Goal: Task Accomplishment & Management: Use online tool/utility

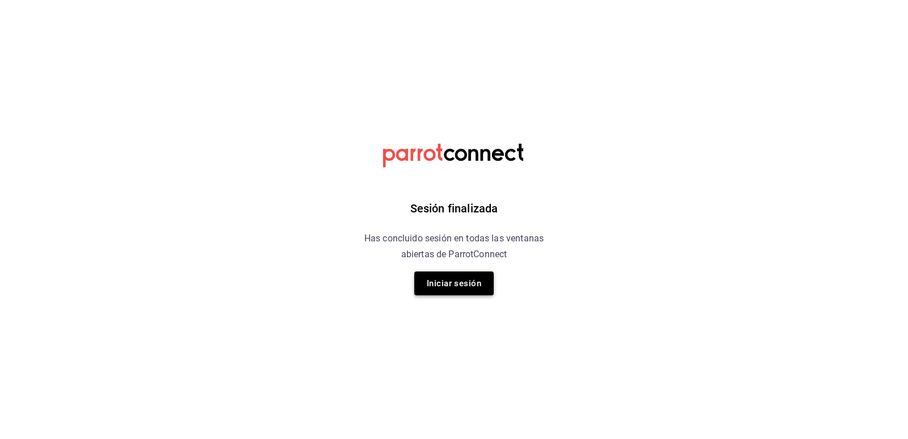
click at [469, 289] on button "Iniciar sesión" at bounding box center [453, 283] width 79 height 24
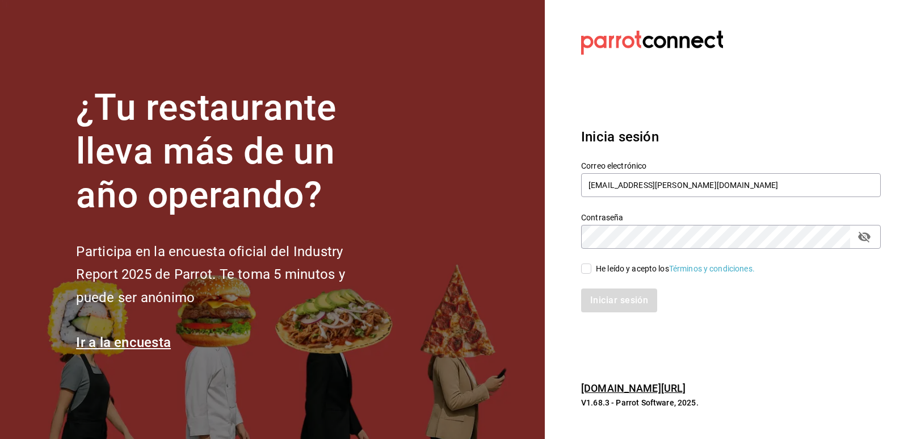
click at [584, 273] on input "He leído y acepto los Términos y condiciones." at bounding box center [586, 268] width 10 height 10
checkbox input "true"
click at [603, 298] on button "Iniciar sesión" at bounding box center [619, 300] width 77 height 24
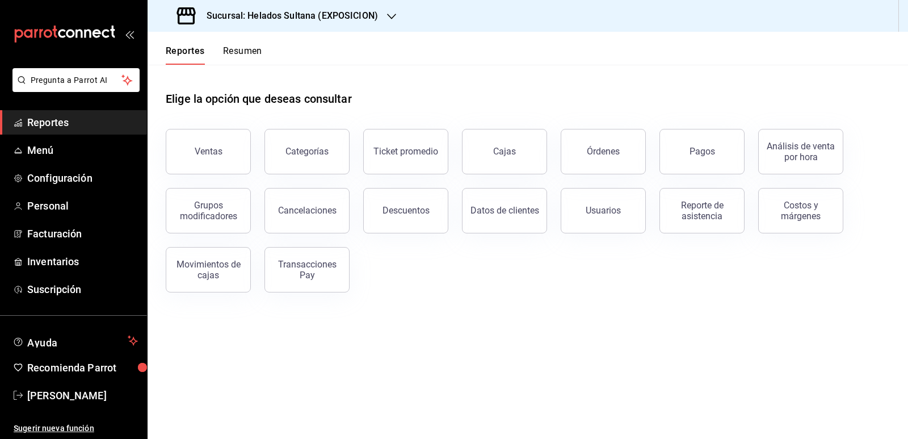
click at [359, 19] on h3 "Sucursal: Helados Sultana (EXPOSICION)" at bounding box center [287, 16] width 180 height 14
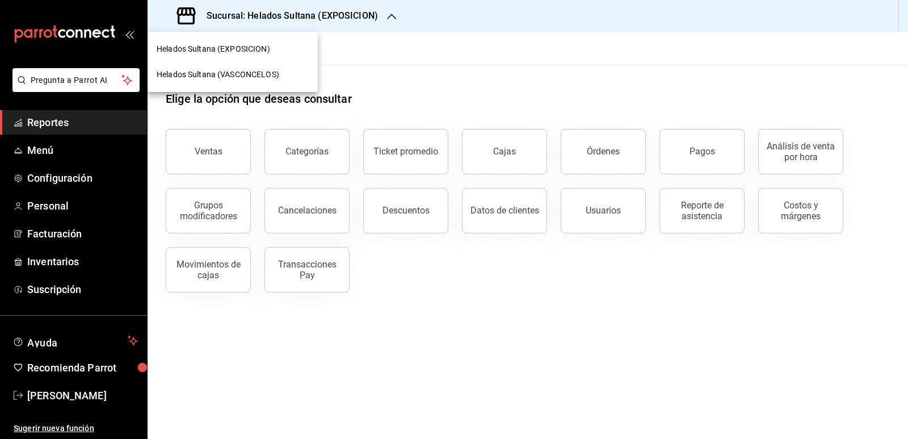
click at [253, 79] on span "Helados Sultana (VASCONCELOS)" at bounding box center [218, 75] width 123 height 12
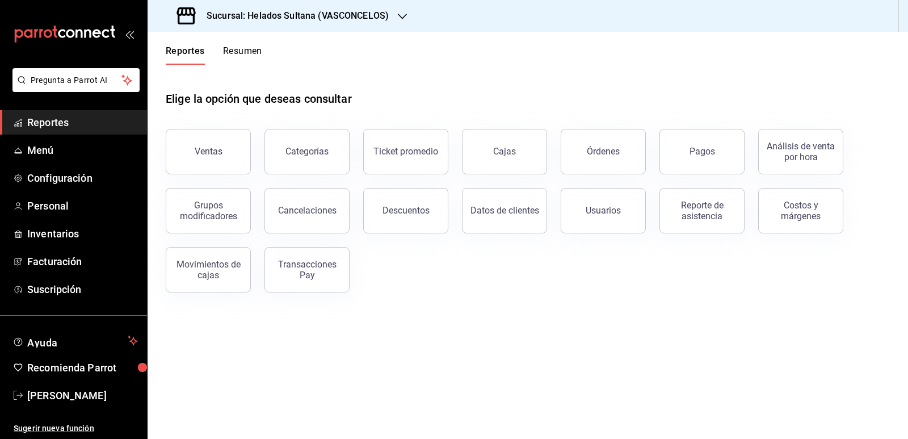
click at [690, 160] on button "Pagos" at bounding box center [701, 151] width 85 height 45
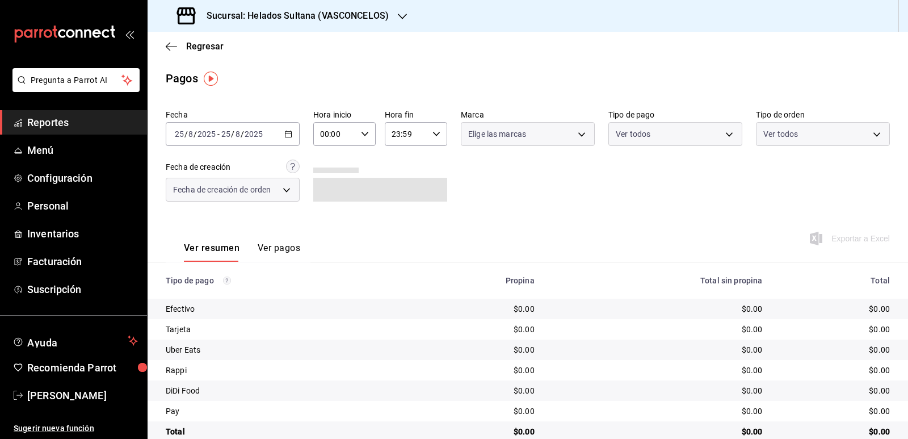
drag, startPoint x: 272, startPoint y: 139, endPoint x: 286, endPoint y: 134, distance: 14.9
click at [286, 134] on icon "button" at bounding box center [288, 134] width 8 height 8
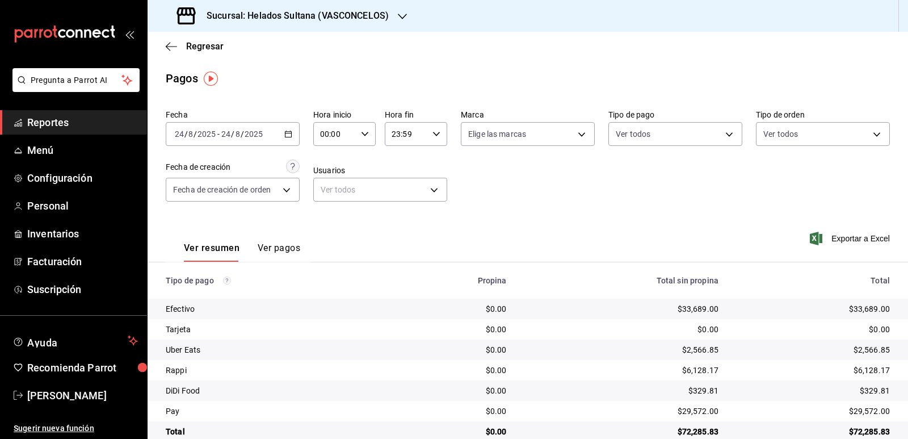
click at [285, 134] on \(Stroke\) "button" at bounding box center [288, 134] width 7 height 6
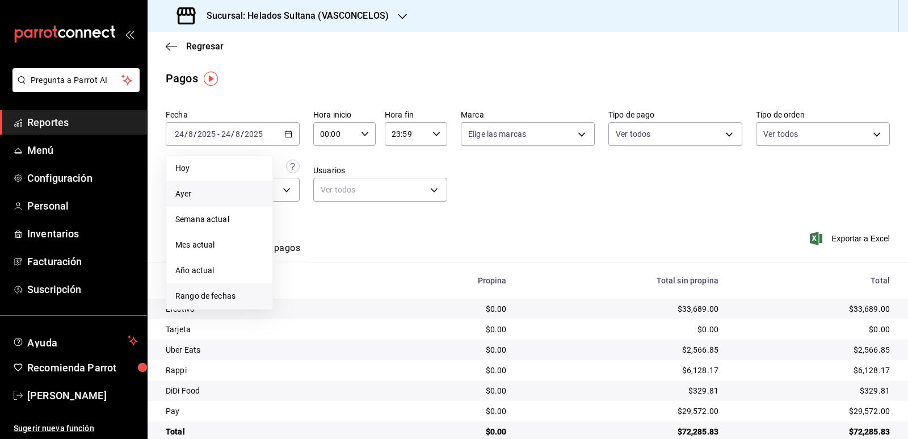
click at [187, 290] on span "Rango de fechas" at bounding box center [219, 296] width 88 height 12
click at [394, 291] on button "23" at bounding box center [397, 284] width 20 height 20
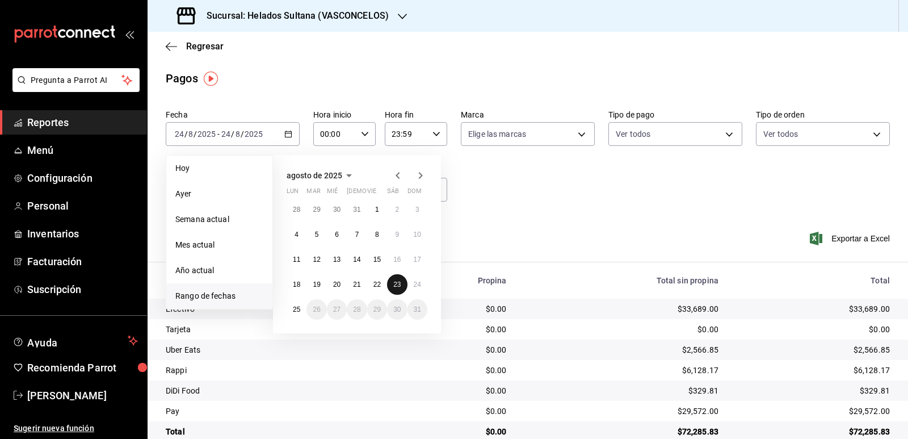
click at [394, 291] on button "23" at bounding box center [397, 284] width 20 height 20
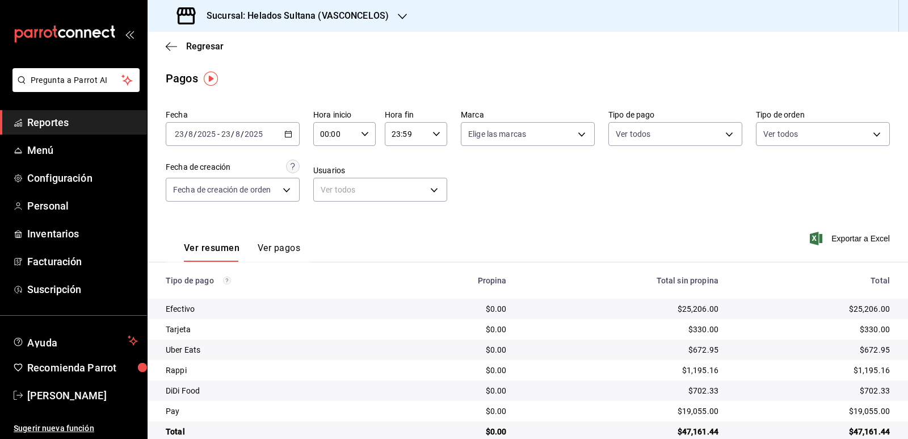
click at [288, 132] on icon "button" at bounding box center [288, 134] width 8 height 8
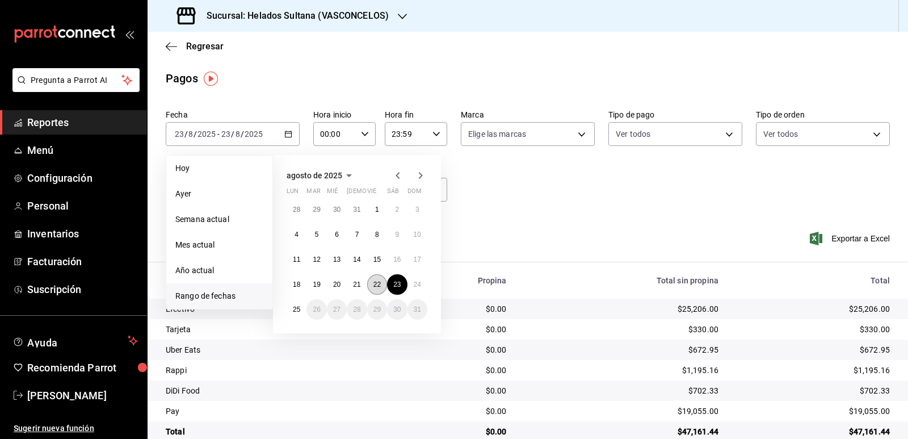
click at [372, 285] on button "22" at bounding box center [377, 284] width 20 height 20
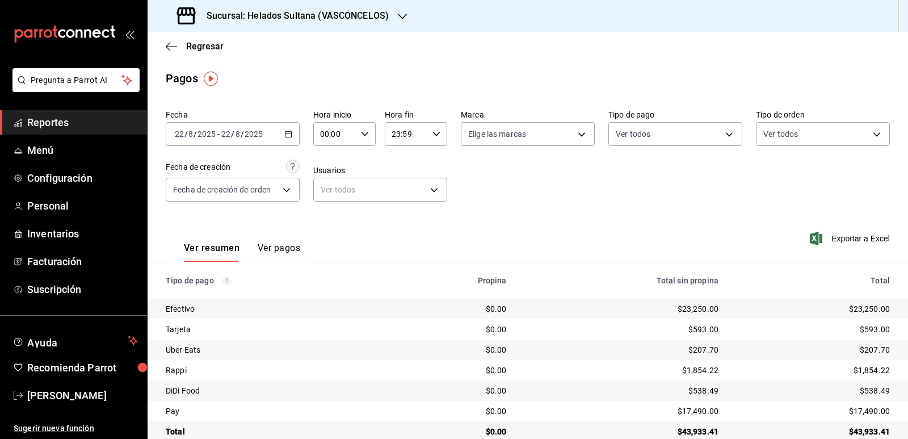
click at [41, 127] on span "Reportes" at bounding box center [82, 122] width 111 height 15
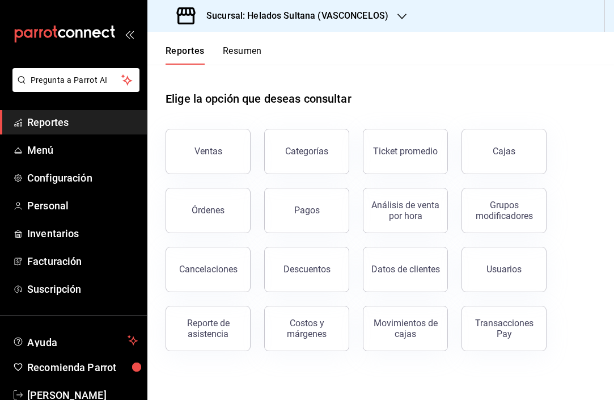
click at [237, 50] on button "Resumen" at bounding box center [242, 54] width 39 height 19
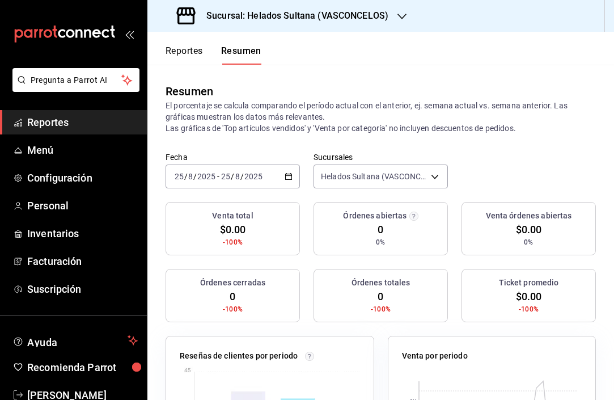
click at [286, 177] on icon "button" at bounding box center [289, 176] width 8 height 8
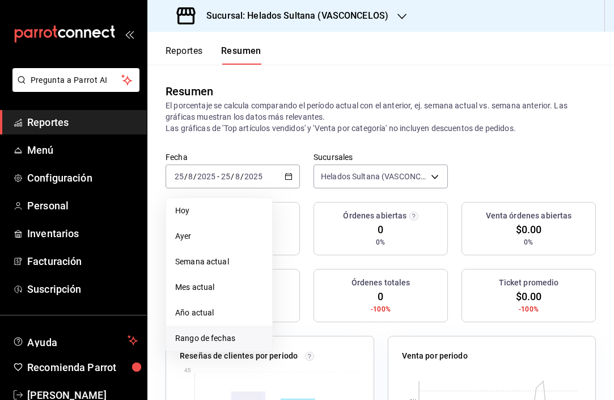
click at [206, 333] on span "Rango de fechas" at bounding box center [219, 338] width 88 height 12
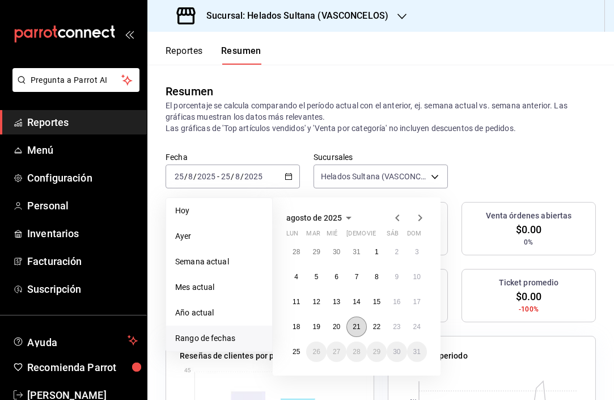
click at [359, 323] on abbr "21" at bounding box center [356, 327] width 7 height 8
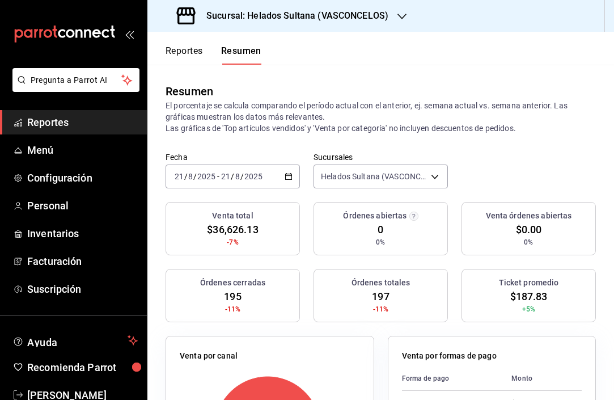
click at [293, 174] on div "2025-08-21 21 / 8 / 2025 - 2025-08-21 21 / 8 / 2025" at bounding box center [233, 177] width 134 height 24
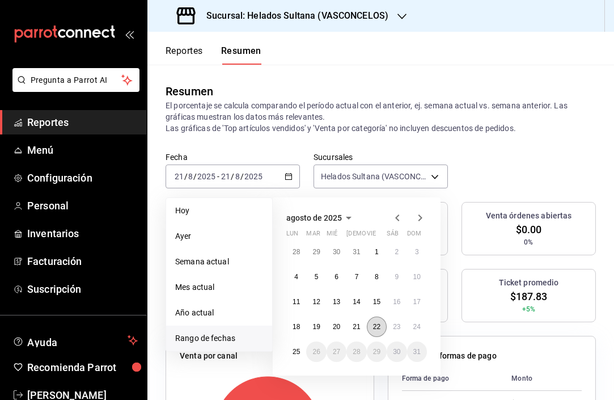
click at [376, 322] on button "22" at bounding box center [377, 327] width 20 height 20
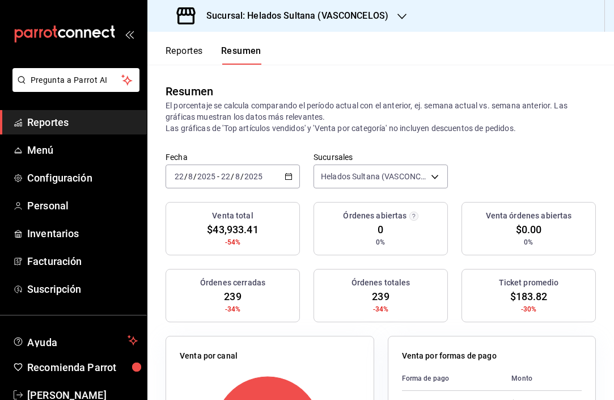
click at [287, 174] on \(Stroke\) "button" at bounding box center [288, 177] width 7 height 6
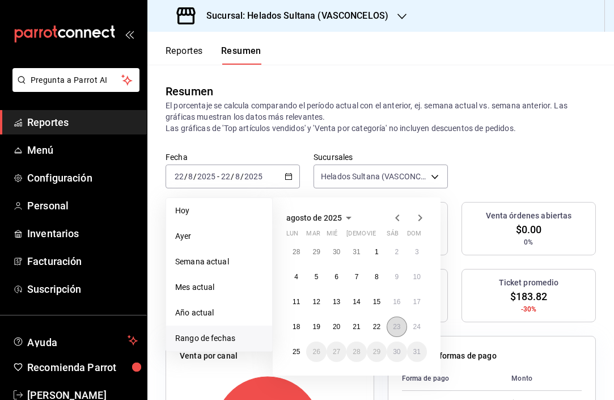
click at [395, 324] on abbr "23" at bounding box center [396, 327] width 7 height 8
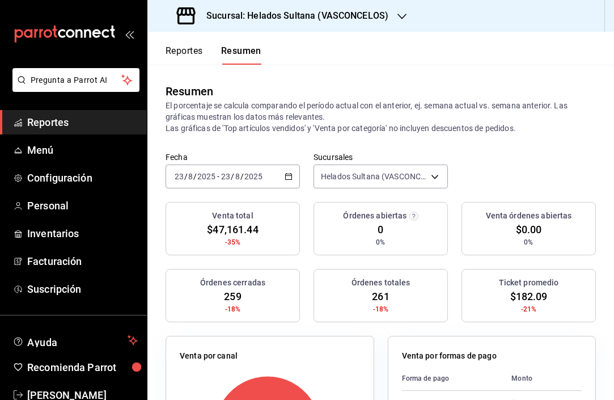
click at [285, 174] on icon "button" at bounding box center [289, 176] width 8 height 8
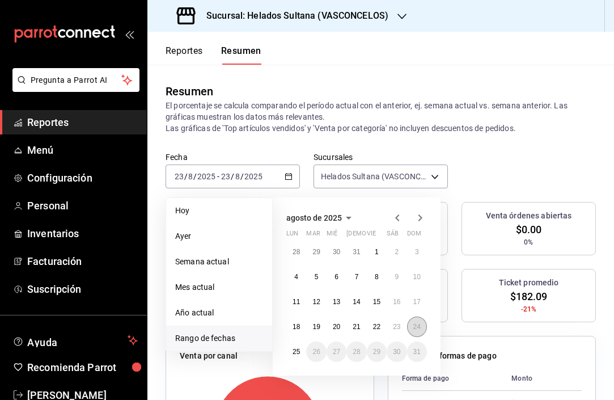
click at [414, 327] on abbr "24" at bounding box center [417, 327] width 7 height 8
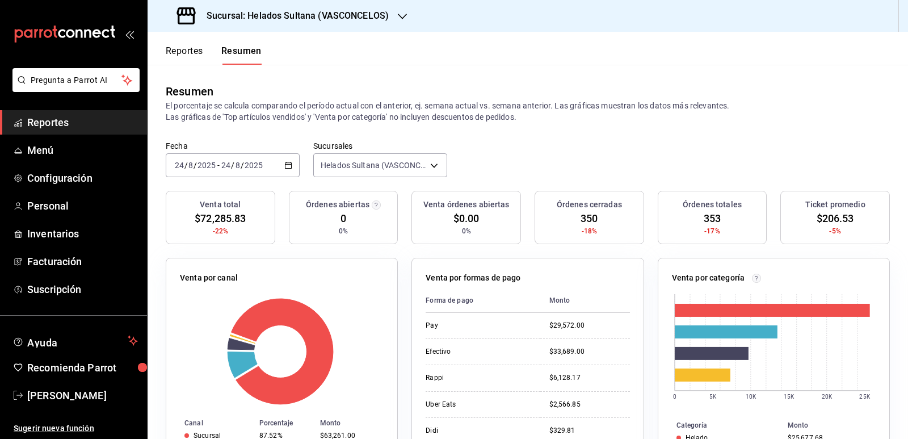
click at [183, 54] on button "Reportes" at bounding box center [184, 54] width 37 height 19
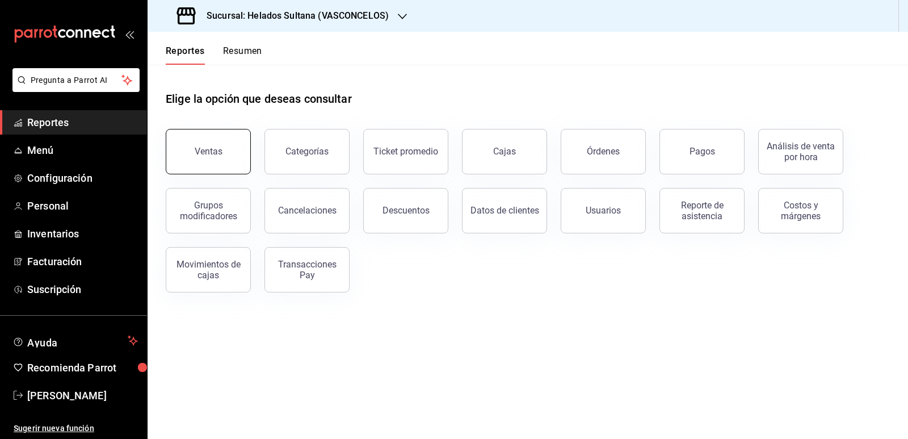
click at [221, 149] on button "Ventas" at bounding box center [208, 151] width 85 height 45
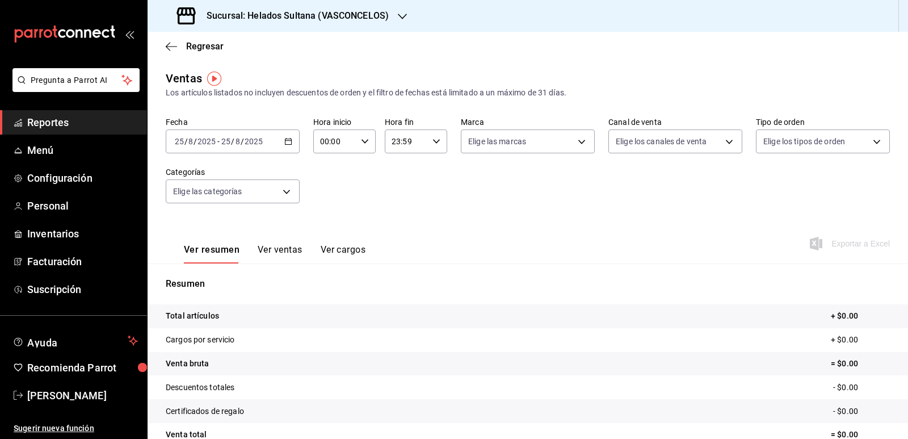
click at [285, 142] on icon "button" at bounding box center [288, 141] width 8 height 8
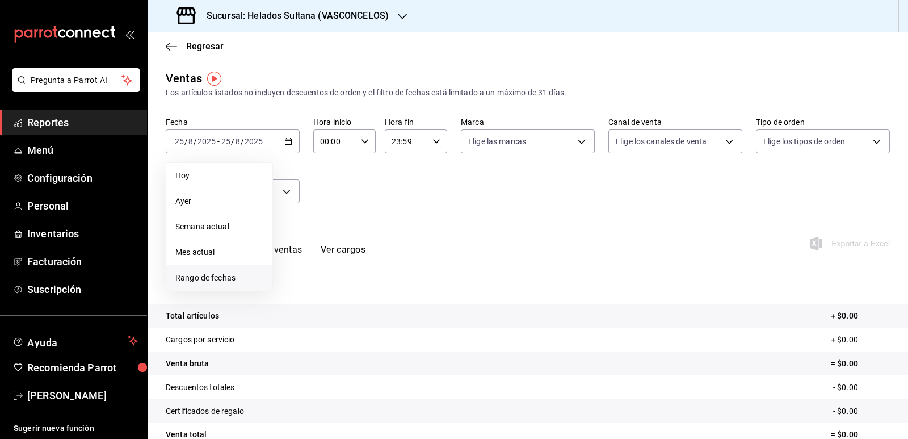
click at [229, 271] on li "Rango de fechas" at bounding box center [219, 278] width 106 height 26
click at [395, 186] on icon "button" at bounding box center [398, 183] width 14 height 14
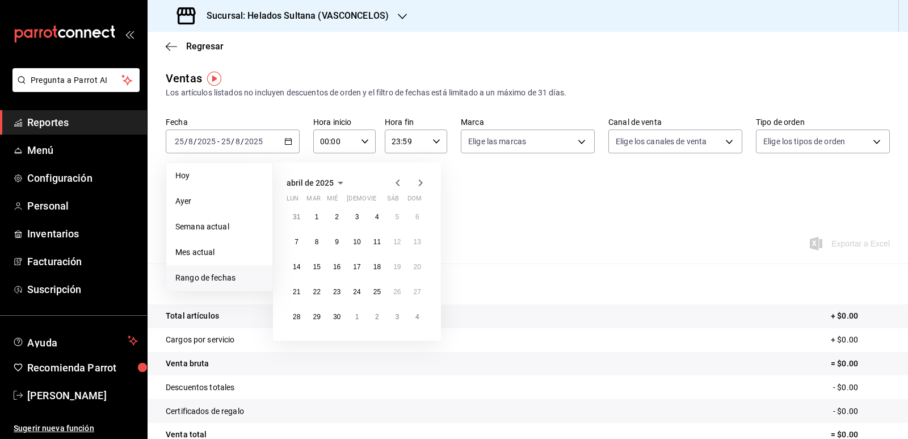
click at [395, 186] on icon "button" at bounding box center [398, 183] width 14 height 14
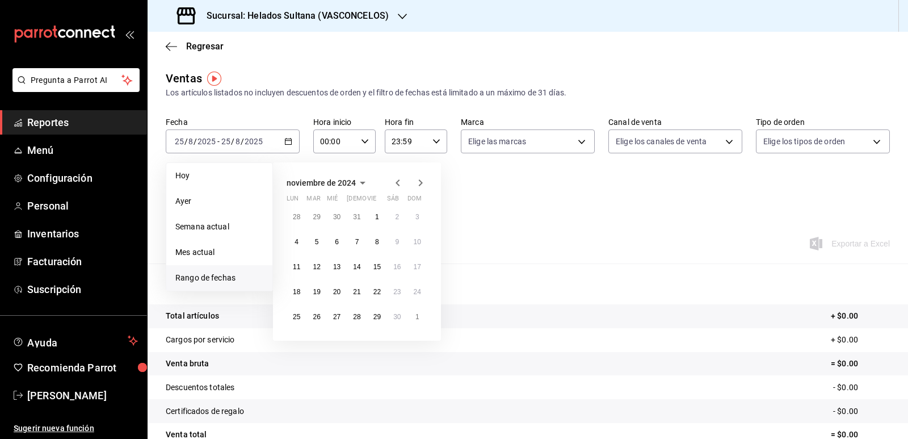
click at [395, 186] on icon "button" at bounding box center [398, 183] width 14 height 14
click at [414, 289] on abbr "25" at bounding box center [417, 292] width 7 height 8
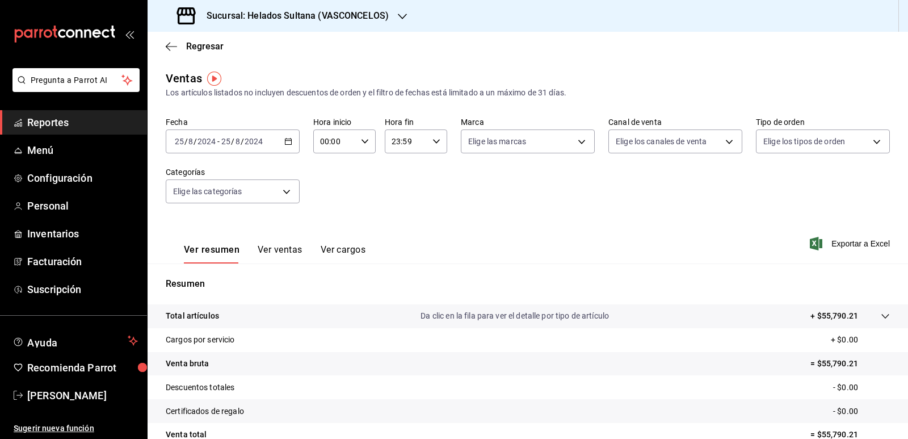
click at [290, 249] on button "Ver ventas" at bounding box center [280, 253] width 45 height 19
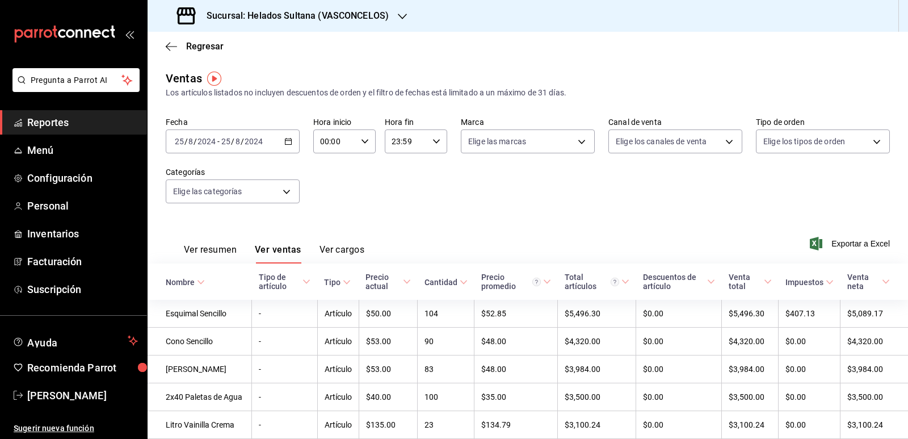
click at [460, 281] on icon at bounding box center [464, 282] width 8 height 8
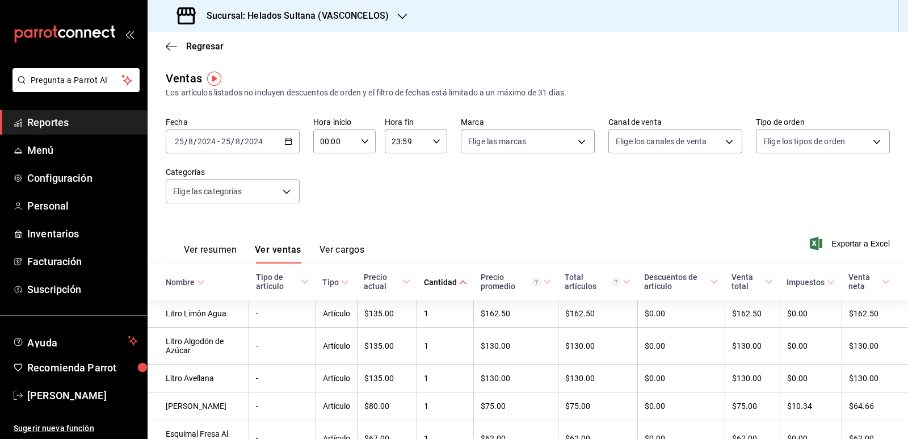
click at [459, 281] on \(Stroke\) at bounding box center [462, 282] width 7 height 4
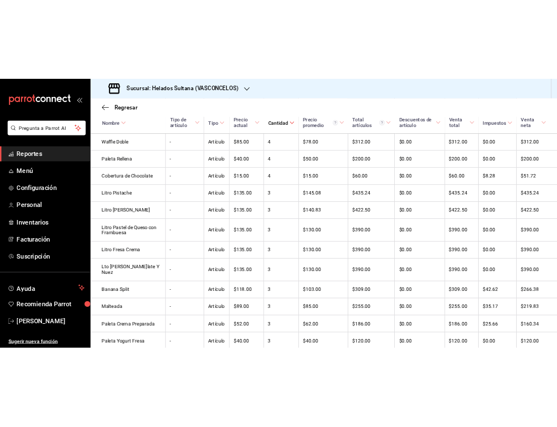
scroll to position [1436, 0]
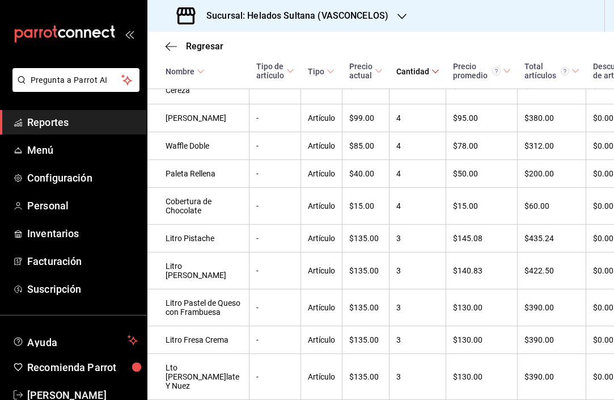
click at [613, 399] on div "Regresar Ventas Los artículos listados no incluyen descuentos de orden y el fil…" at bounding box center [380, 216] width 467 height 368
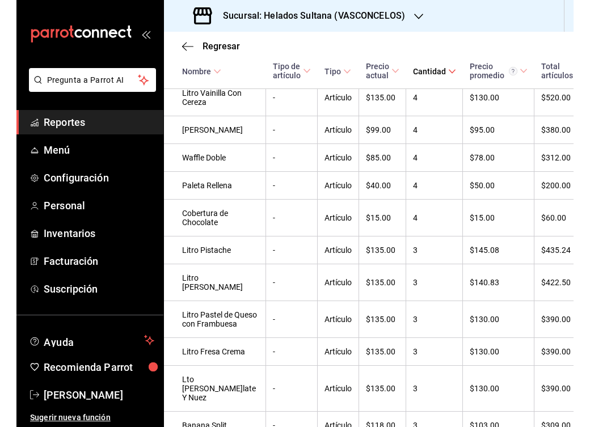
scroll to position [1436, 4]
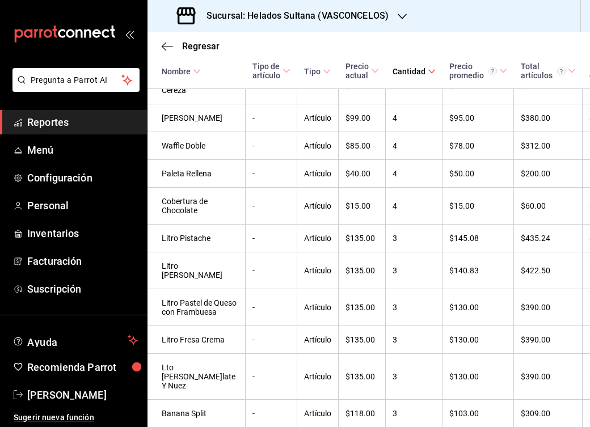
drag, startPoint x: 368, startPoint y: 43, endPoint x: 365, endPoint y: 58, distance: 14.9
click at [368, 43] on div "Regresar" at bounding box center [365, 46] width 442 height 29
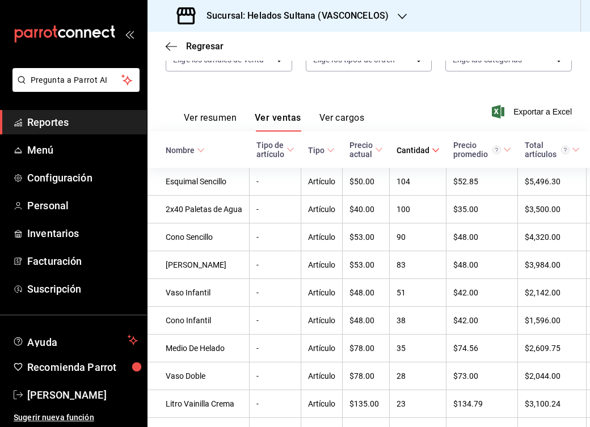
scroll to position [188, 0]
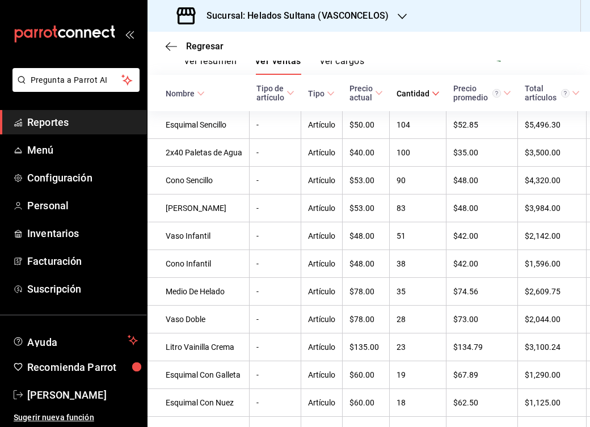
click at [342, 50] on div "Regresar" at bounding box center [368, 46] width 442 height 29
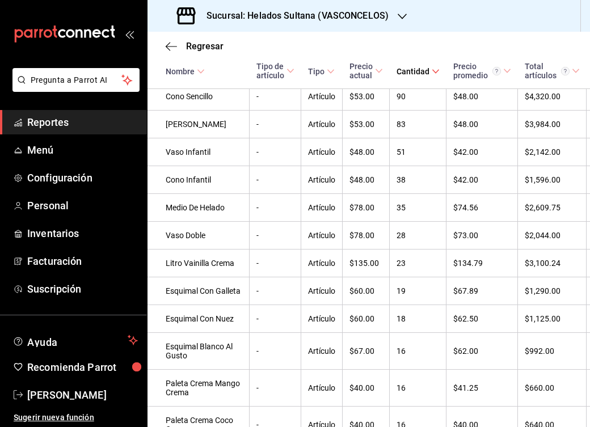
scroll to position [302, 0]
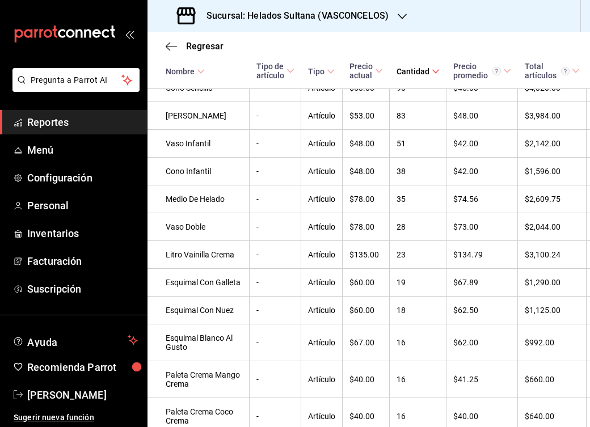
click at [327, 34] on div "Regresar" at bounding box center [368, 46] width 442 height 29
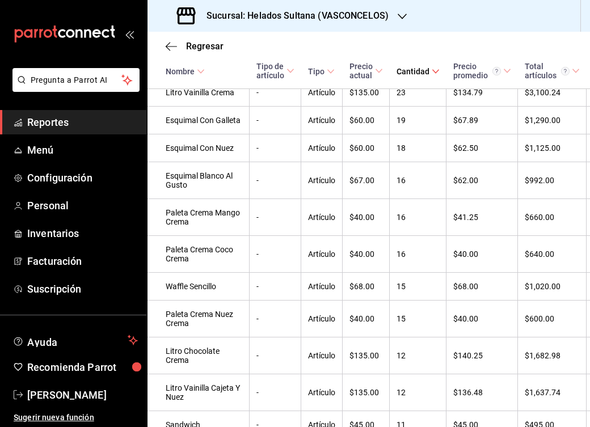
scroll to position [472, 0]
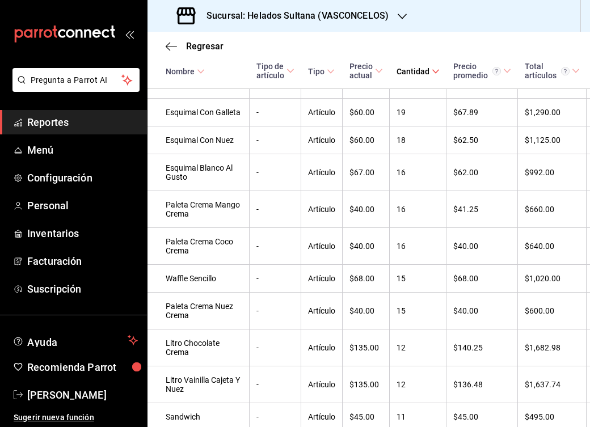
click at [357, 43] on div "Regresar" at bounding box center [368, 46] width 442 height 29
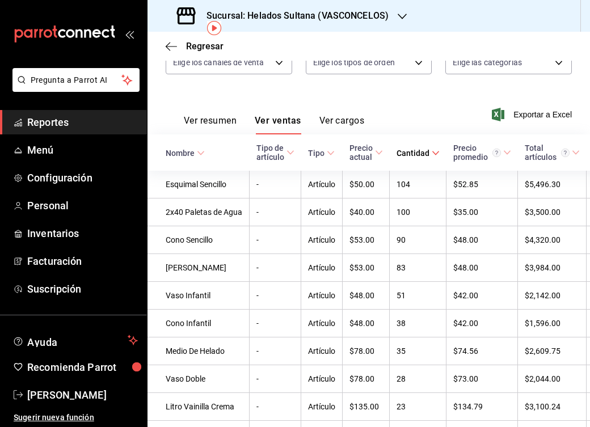
scroll to position [0, 0]
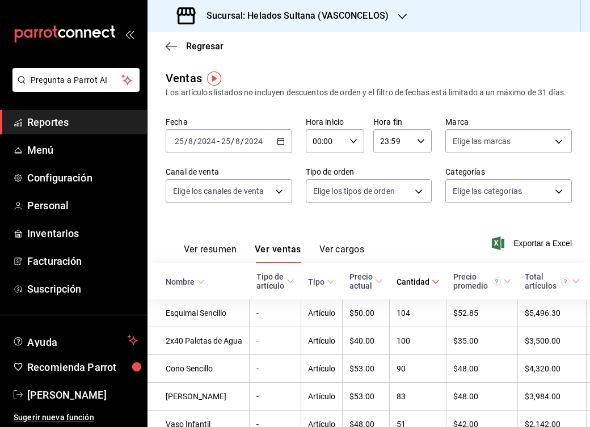
click at [281, 145] on icon "button" at bounding box center [281, 141] width 8 height 8
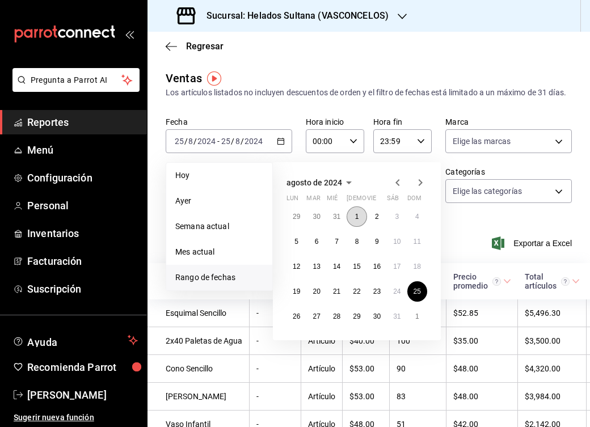
click at [353, 227] on button "1" at bounding box center [357, 216] width 20 height 20
click at [397, 296] on abbr "24" at bounding box center [396, 292] width 7 height 8
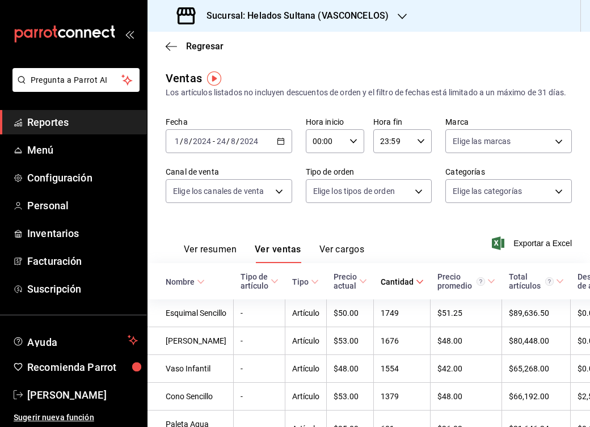
click at [338, 51] on div "Regresar" at bounding box center [368, 46] width 442 height 29
click at [281, 153] on div "2024-08-01 1 / 8 / 2024 - 2024-08-24 24 / 8 / 2024" at bounding box center [229, 141] width 127 height 24
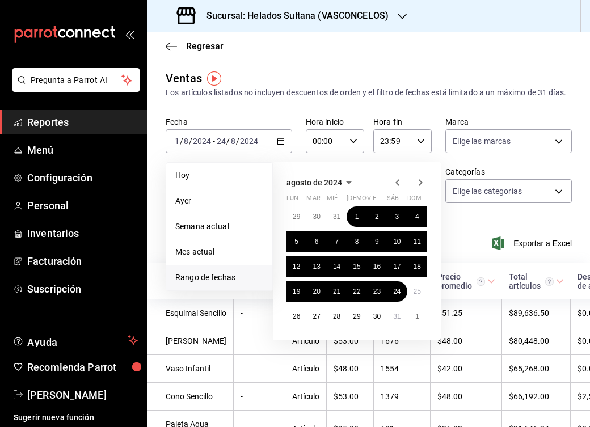
click at [409, 74] on div "Ventas Los artículos listados no incluyen descuentos de orden y el filtro de fe…" at bounding box center [369, 84] width 406 height 29
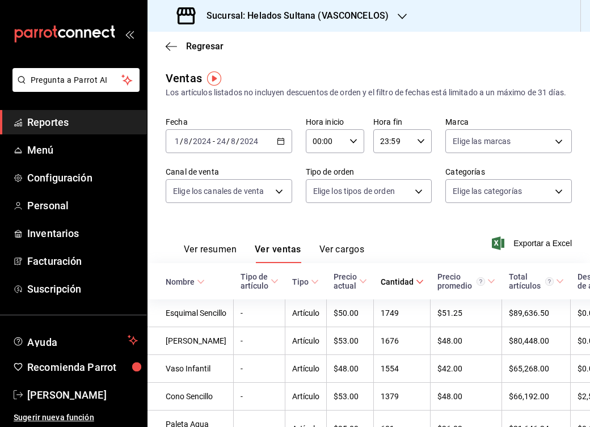
click at [389, 238] on div "Ver resumen Ver ventas Ver cargos Exportar a Excel" at bounding box center [368, 240] width 442 height 47
click at [336, 99] on div "Los artículos listados no incluyen descuentos de orden y el filtro de fechas es…" at bounding box center [369, 93] width 406 height 12
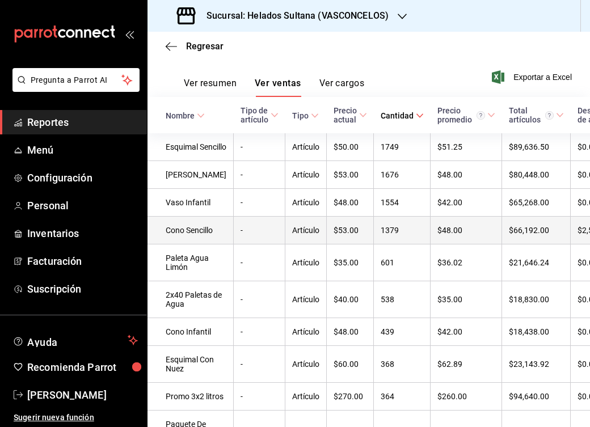
scroll to position [227, 0]
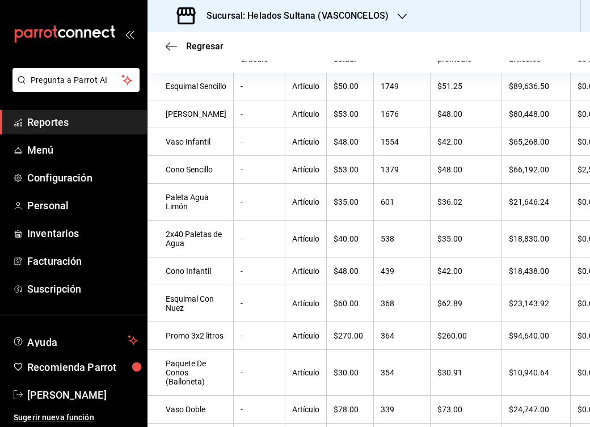
click at [389, 49] on div "Regresar" at bounding box center [368, 46] width 442 height 29
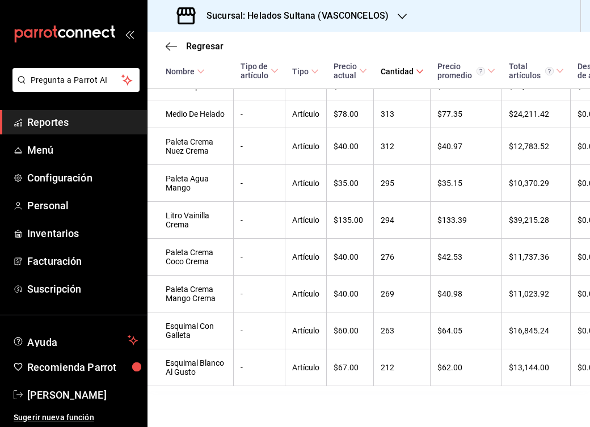
scroll to position [645, 0]
click at [381, 46] on div "Regresar" at bounding box center [368, 46] width 442 height 29
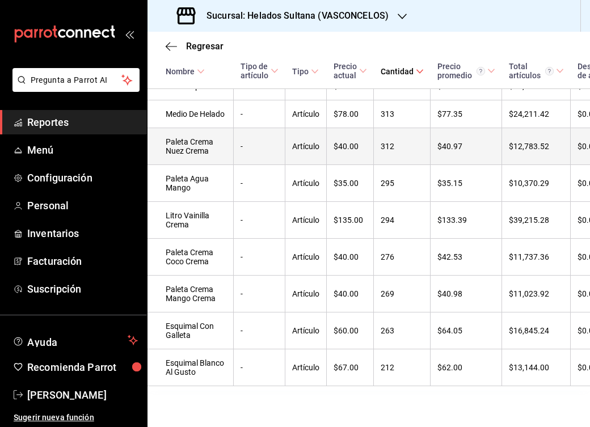
scroll to position [702, 0]
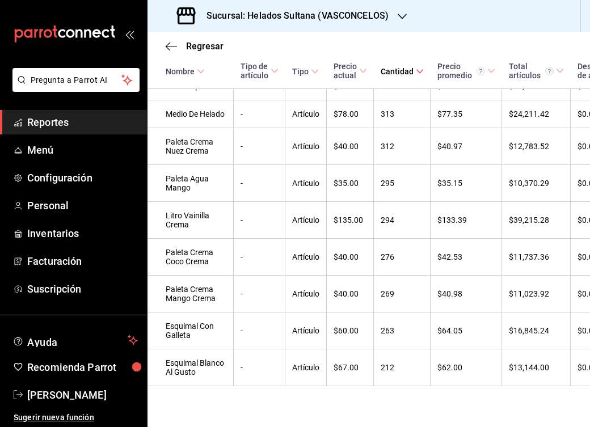
click at [418, 44] on div "Regresar" at bounding box center [368, 46] width 442 height 29
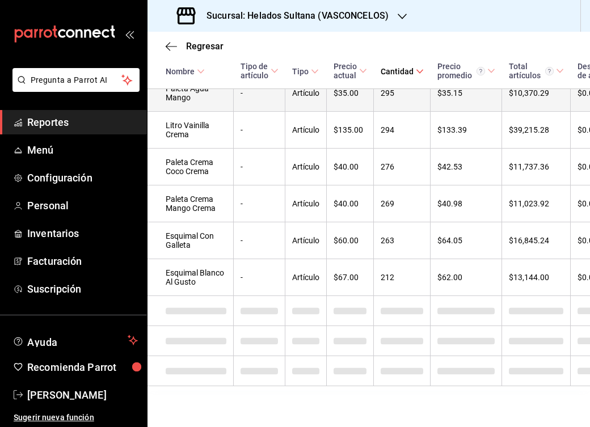
scroll to position [872, 0]
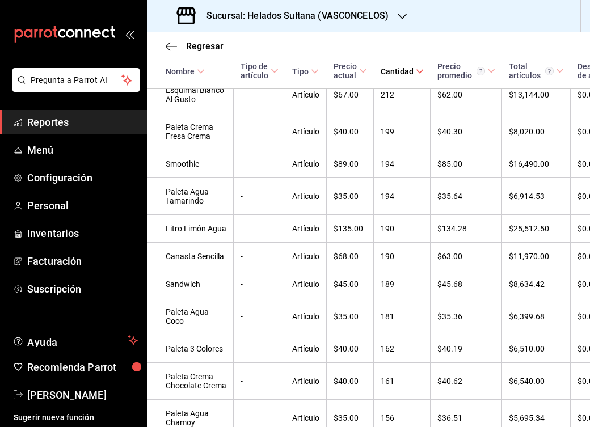
click at [385, 41] on div "Regresar" at bounding box center [368, 46] width 442 height 29
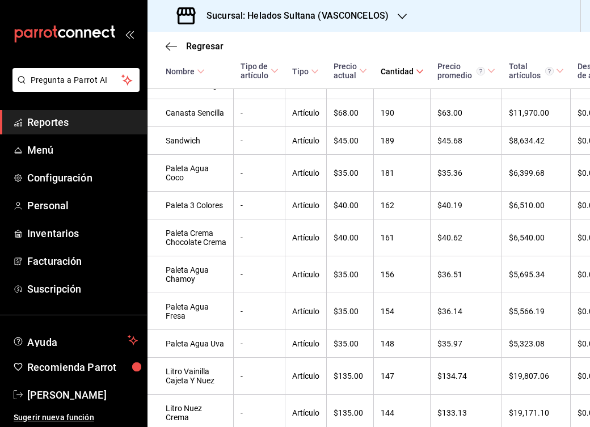
scroll to position [1042, 0]
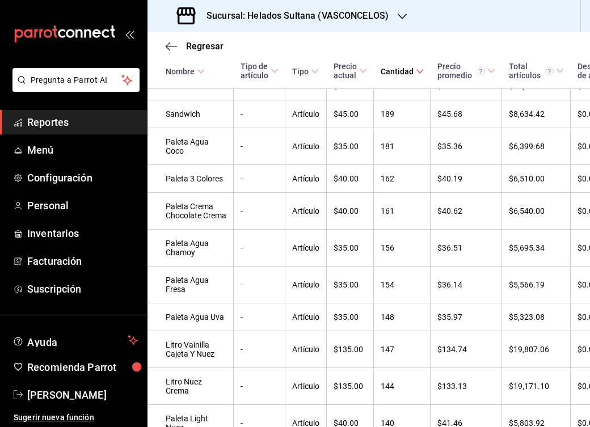
click at [382, 50] on div "Regresar" at bounding box center [368, 46] width 442 height 29
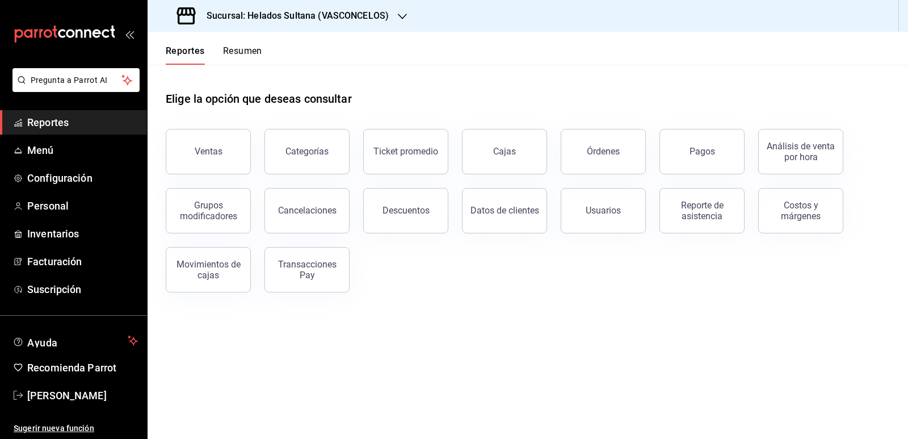
click at [230, 157] on button "Ventas" at bounding box center [208, 151] width 85 height 45
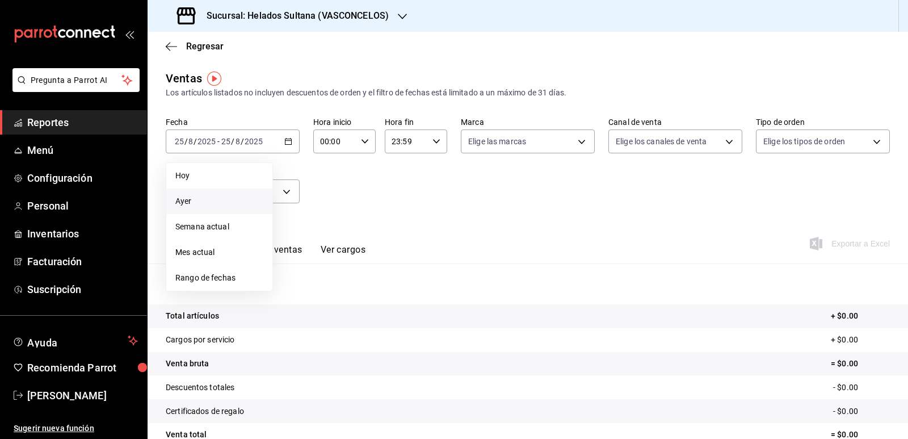
click at [226, 194] on li "Ayer" at bounding box center [219, 201] width 106 height 26
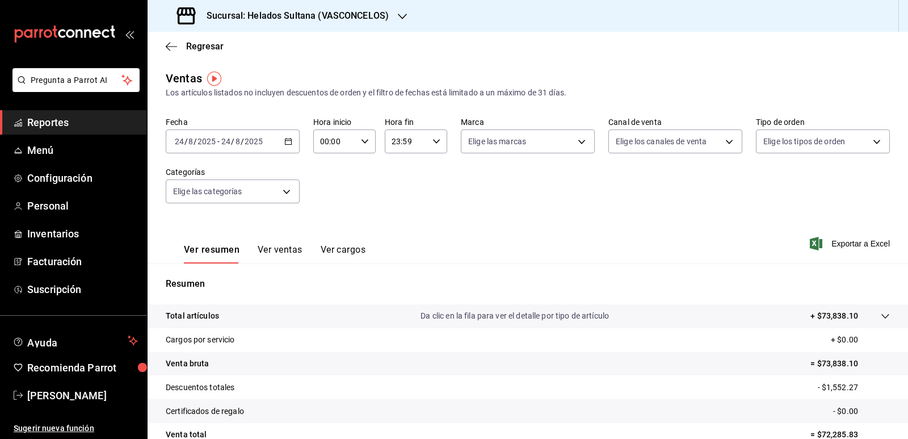
click at [273, 246] on button "Ver ventas" at bounding box center [280, 253] width 45 height 19
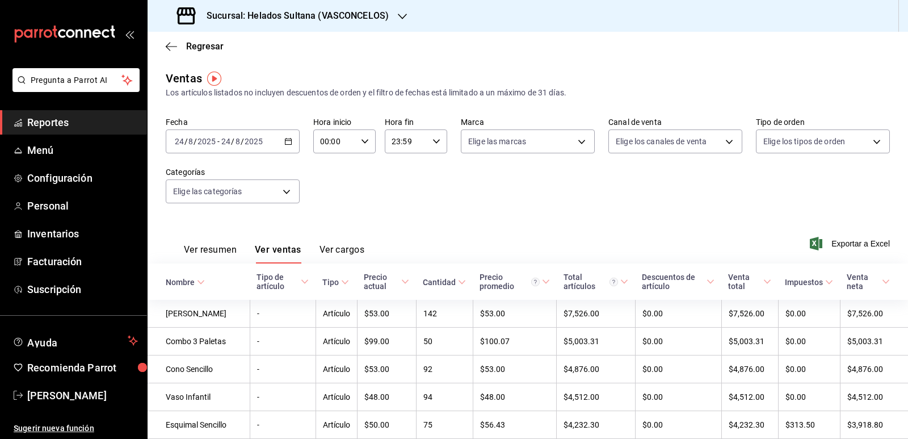
click at [458, 281] on \(Stroke\) at bounding box center [461, 282] width 7 height 4
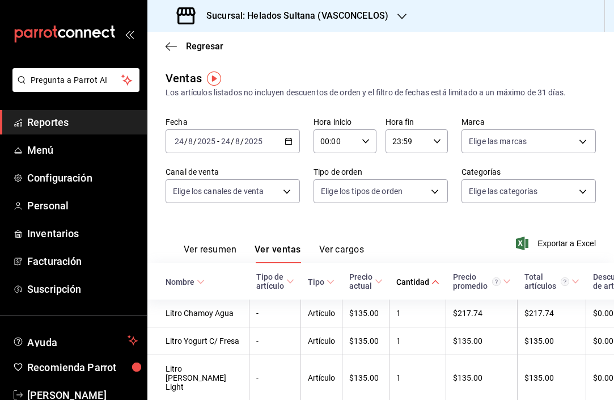
click at [432, 285] on icon at bounding box center [436, 282] width 8 height 8
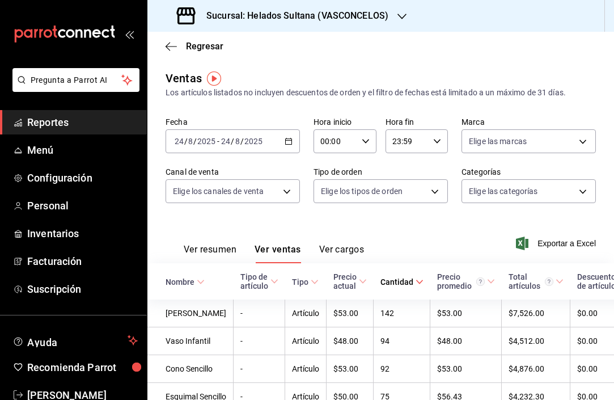
click at [391, 48] on div "Regresar" at bounding box center [380, 46] width 467 height 29
click at [373, 33] on div "Regresar" at bounding box center [380, 46] width 467 height 29
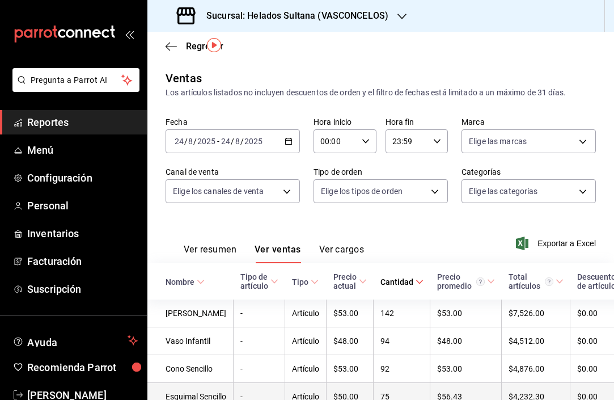
scroll to position [305, 0]
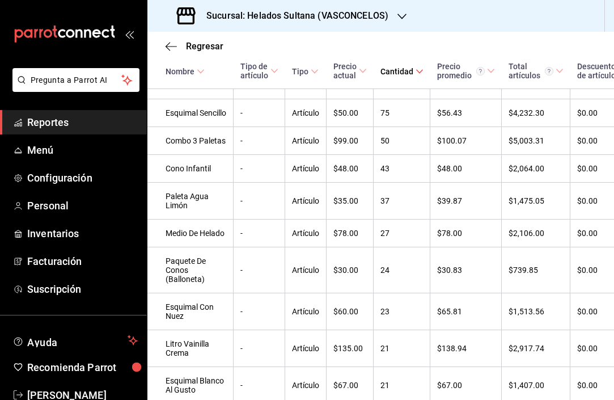
click at [369, 42] on div "Regresar" at bounding box center [380, 46] width 467 height 29
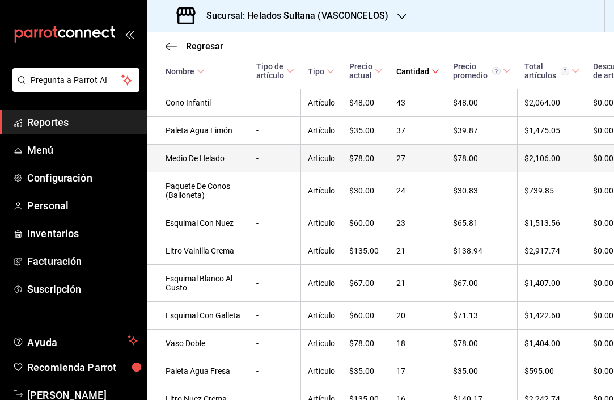
scroll to position [383, 0]
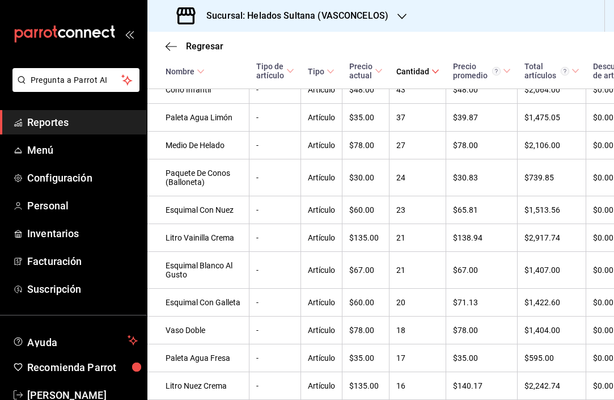
click at [346, 43] on div "Regresar" at bounding box center [380, 46] width 467 height 29
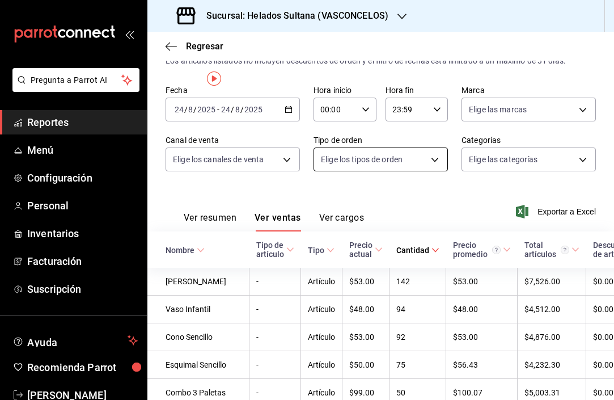
scroll to position [0, 0]
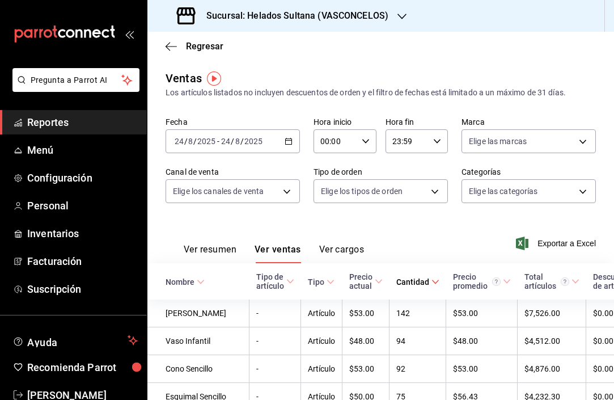
click at [285, 144] on \(Stroke\) "button" at bounding box center [288, 141] width 7 height 6
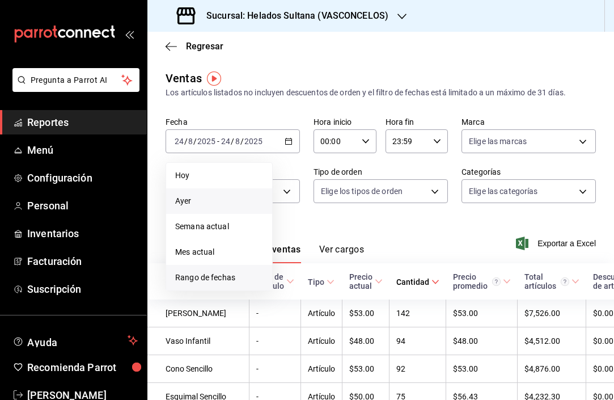
click at [224, 267] on li "Rango de fechas" at bounding box center [219, 278] width 106 height 26
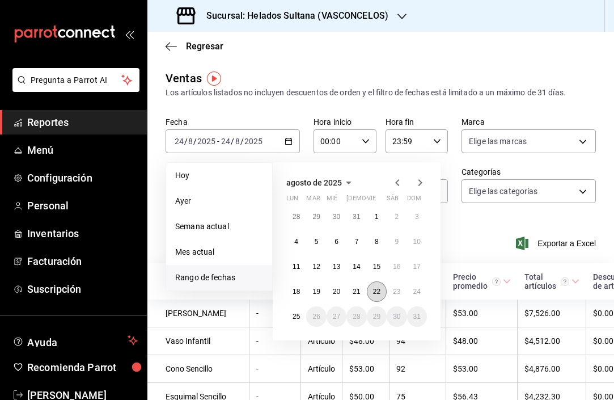
click at [379, 285] on button "22" at bounding box center [377, 291] width 20 height 20
click at [414, 293] on abbr "24" at bounding box center [417, 292] width 7 height 8
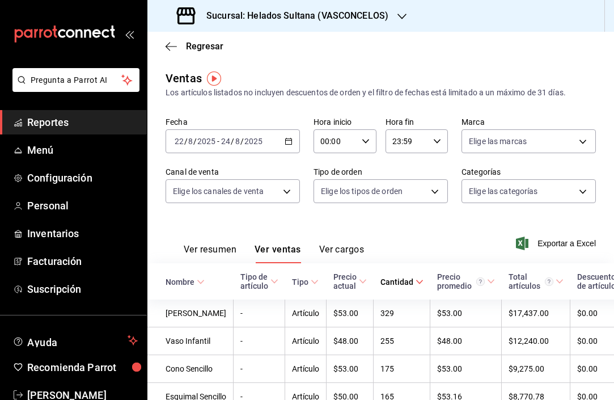
click at [416, 282] on \(Stroke\) at bounding box center [419, 282] width 7 height 4
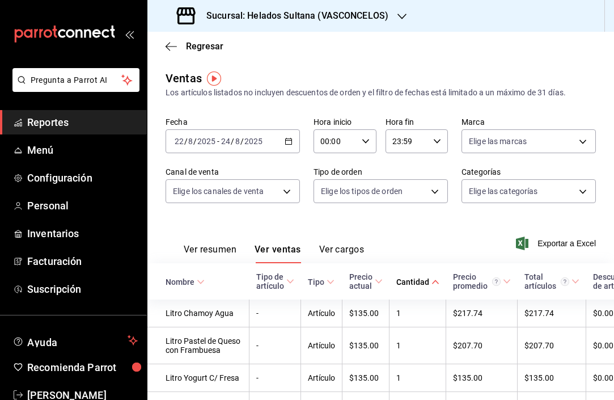
click at [432, 282] on icon at bounding box center [436, 282] width 8 height 8
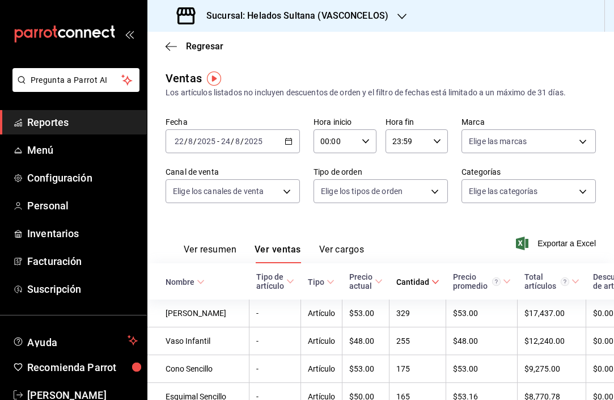
click at [286, 141] on icon "button" at bounding box center [289, 141] width 8 height 8
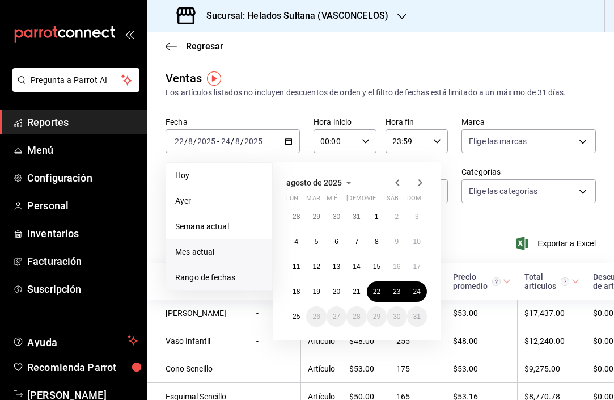
click at [224, 245] on li "Mes actual" at bounding box center [219, 252] width 106 height 26
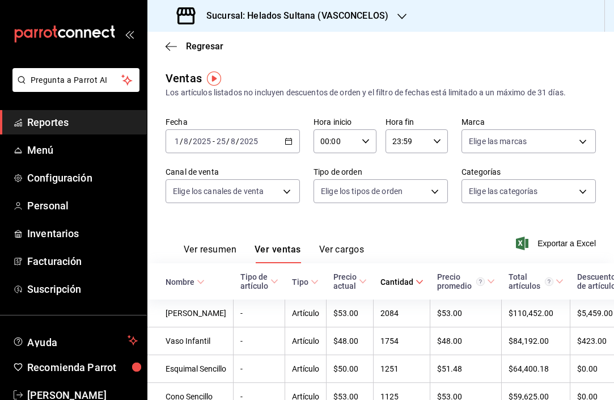
click at [401, 237] on div "Ver resumen Ver ventas Ver cargos Exportar a Excel" at bounding box center [380, 240] width 467 height 47
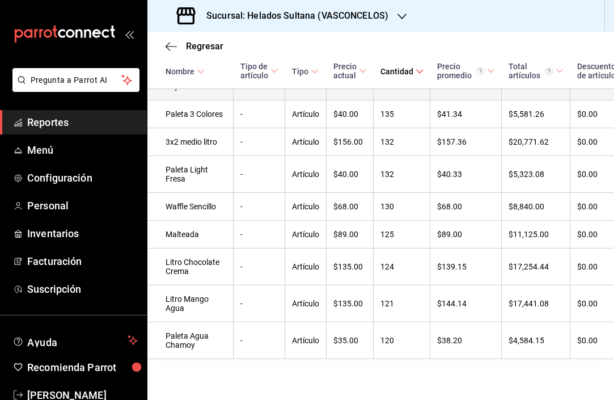
scroll to position [1594, 0]
click at [412, 31] on div "Sucursal: Helados Sultana (VASCONCELOS)" at bounding box center [380, 16] width 467 height 32
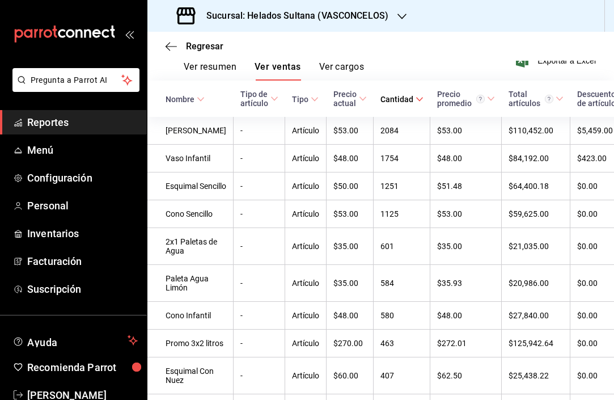
scroll to position [176, 0]
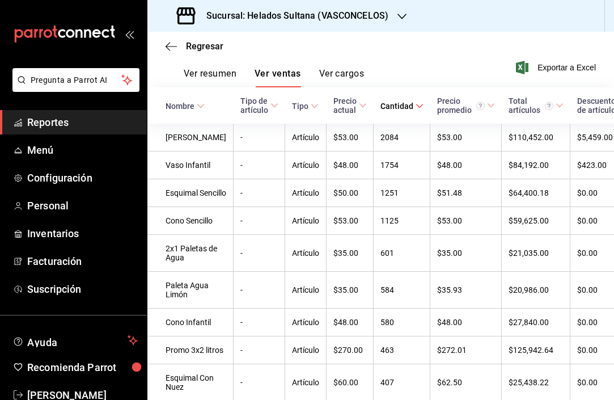
click at [317, 51] on div "Regresar" at bounding box center [380, 46] width 467 height 29
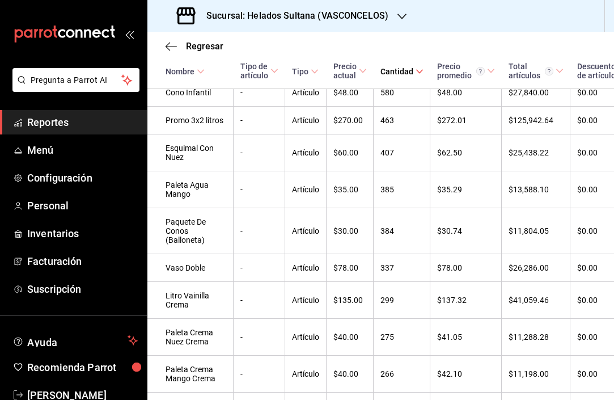
scroll to position [460, 0]
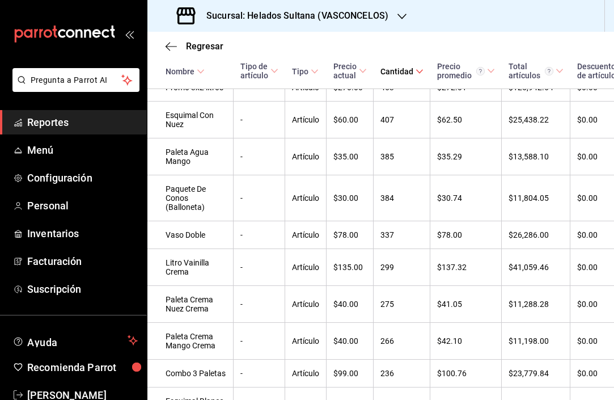
drag, startPoint x: 400, startPoint y: 37, endPoint x: 391, endPoint y: 45, distance: 12.1
click at [400, 37] on div "Regresar" at bounding box center [380, 46] width 467 height 29
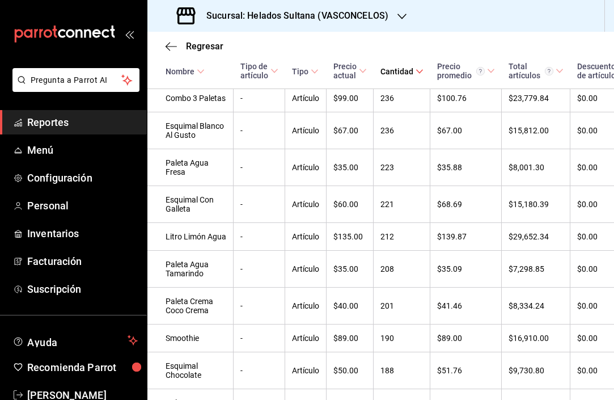
scroll to position [743, 0]
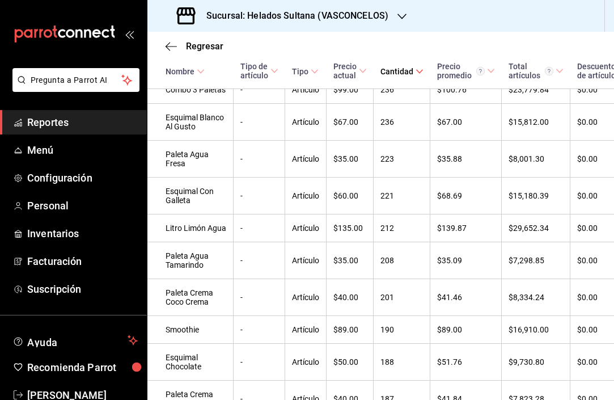
click at [300, 34] on div "Regresar" at bounding box center [380, 46] width 467 height 29
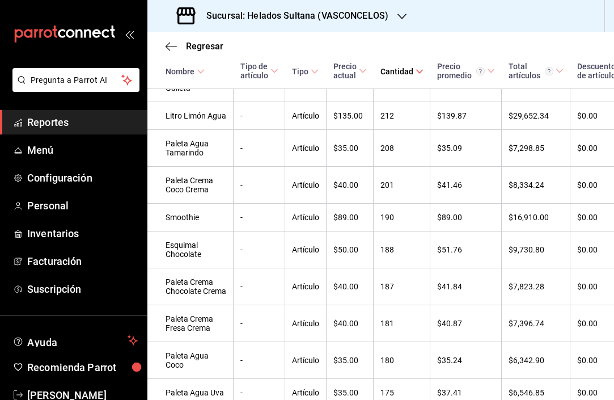
scroll to position [857, 0]
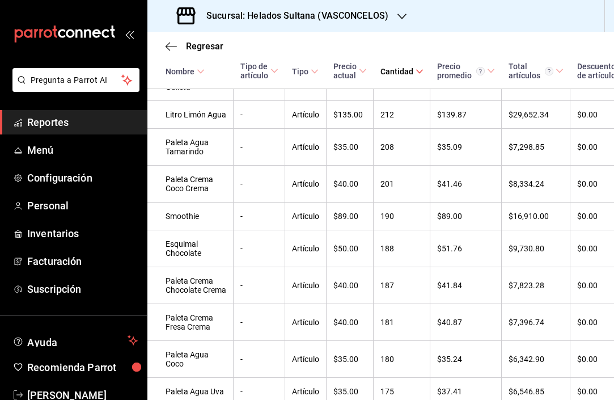
click at [350, 40] on div "Regresar" at bounding box center [380, 46] width 467 height 29
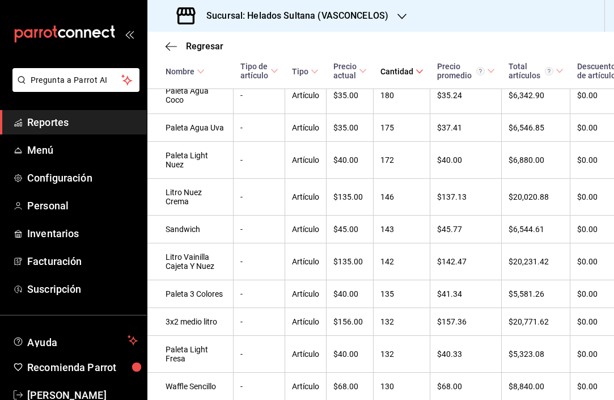
scroll to position [1140, 0]
